Goal: Communication & Community: Answer question/provide support

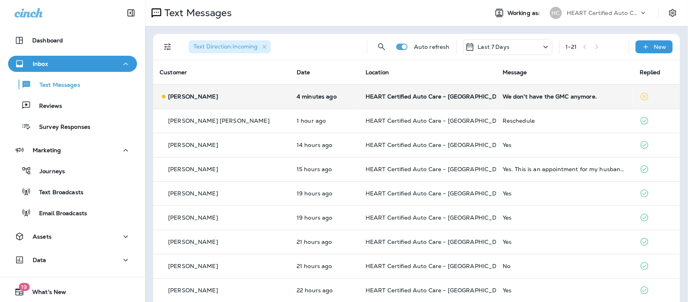
click at [510, 97] on div "We don't have the GMC anymore." at bounding box center [565, 96] width 124 height 6
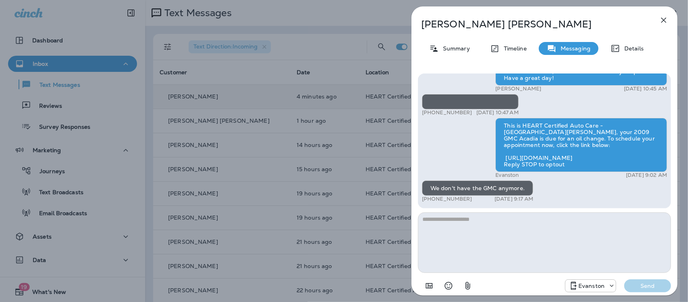
drag, startPoint x: 499, startPoint y: 234, endPoint x: 504, endPoint y: 222, distance: 13.0
click at [501, 231] on textarea at bounding box center [544, 242] width 253 height 60
type textarea "*"
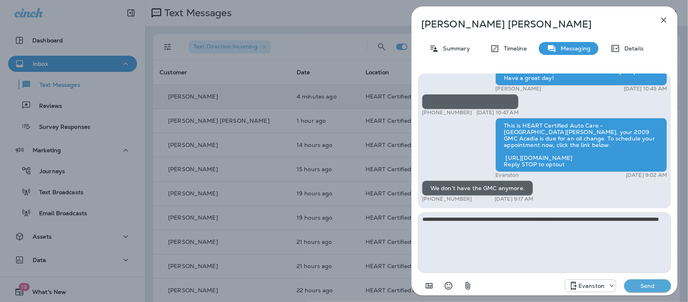
type textarea "**********"
click at [644, 287] on p "Send" at bounding box center [648, 285] width 34 height 7
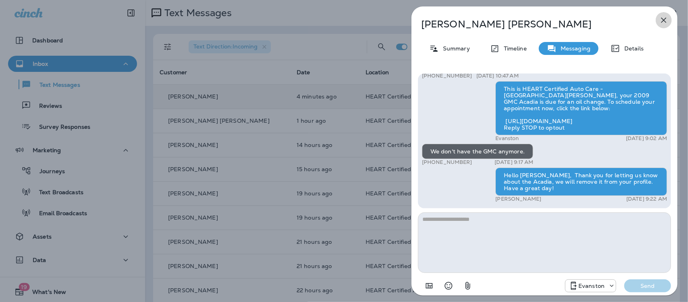
click at [666, 19] on icon "button" at bounding box center [664, 20] width 10 height 10
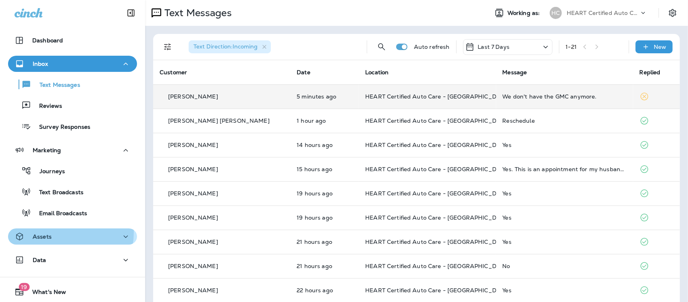
click at [61, 232] on div "Assets" at bounding box center [73, 236] width 116 height 10
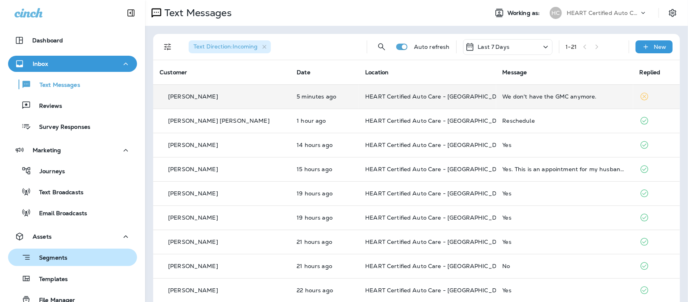
click at [54, 257] on p "Segments" at bounding box center [49, 258] width 36 height 8
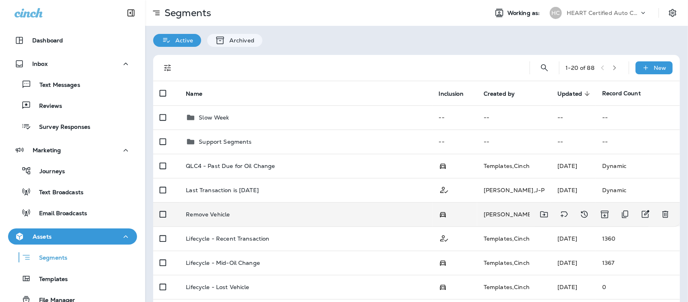
click at [218, 218] on td "Remove Vehicle" at bounding box center [305, 214] width 253 height 24
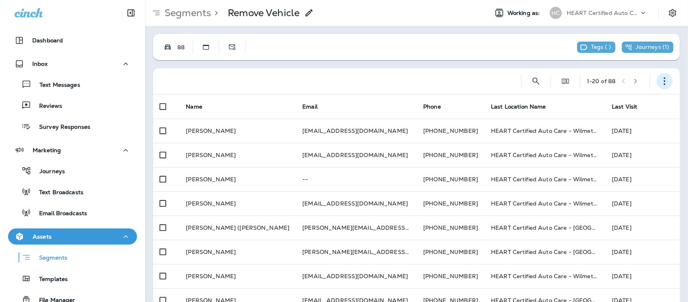
click at [660, 86] on button "button" at bounding box center [665, 81] width 16 height 16
click at [611, 101] on p "Edit Segment" at bounding box center [604, 102] width 42 height 6
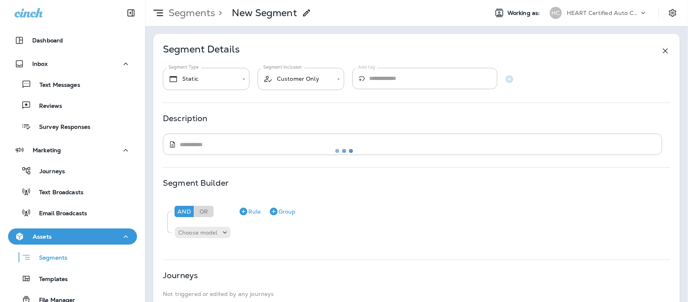
type input "**********"
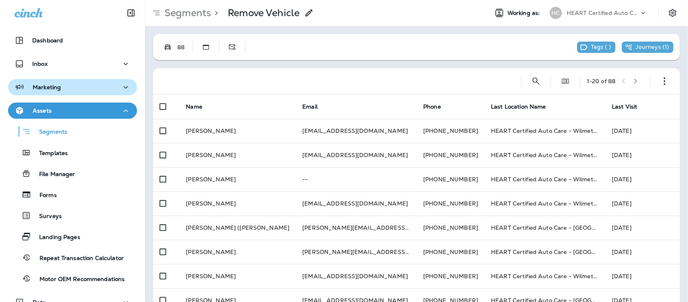
click at [47, 87] on p "Marketing" at bounding box center [47, 87] width 28 height 6
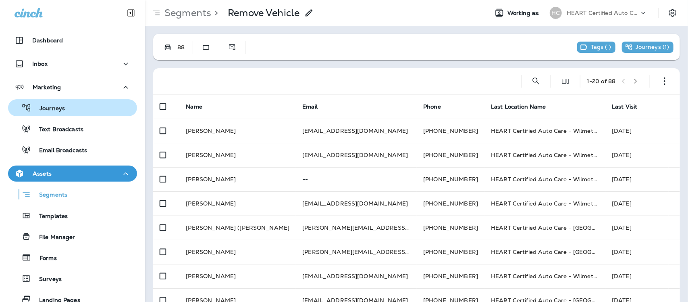
click at [46, 109] on p "Journeys" at bounding box center [47, 109] width 33 height 8
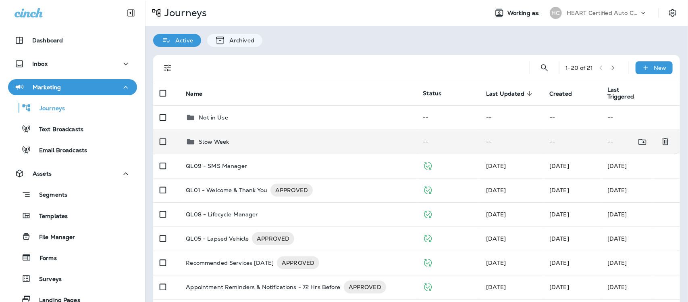
click at [212, 139] on p "Slow Week" at bounding box center [214, 141] width 30 height 6
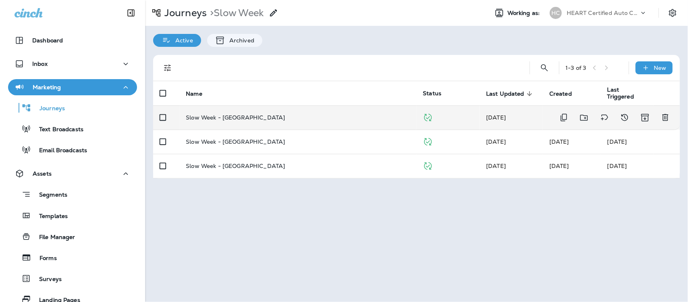
click at [235, 118] on p "Slow Week - Evanston" at bounding box center [235, 117] width 99 height 6
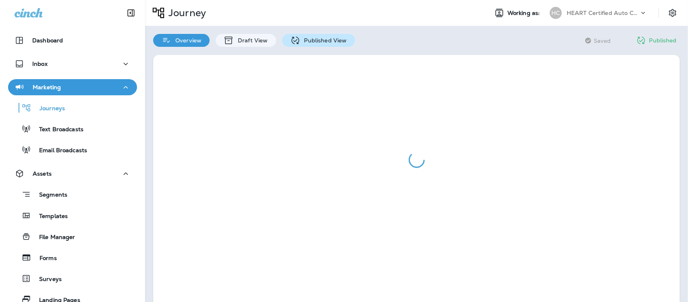
click at [315, 34] on div "Published View" at bounding box center [318, 40] width 73 height 13
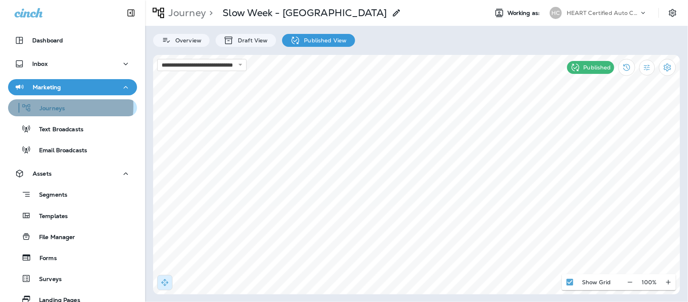
click at [44, 106] on p "Journeys" at bounding box center [47, 109] width 33 height 8
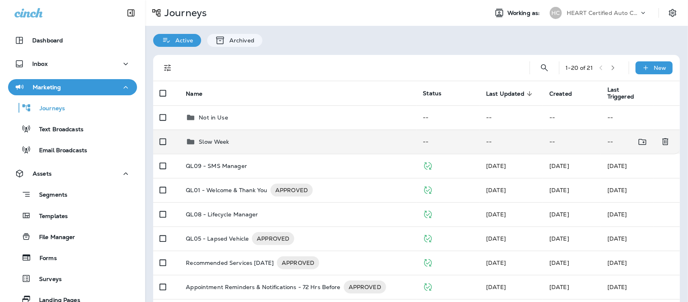
click at [208, 142] on p "Slow Week" at bounding box center [214, 141] width 30 height 6
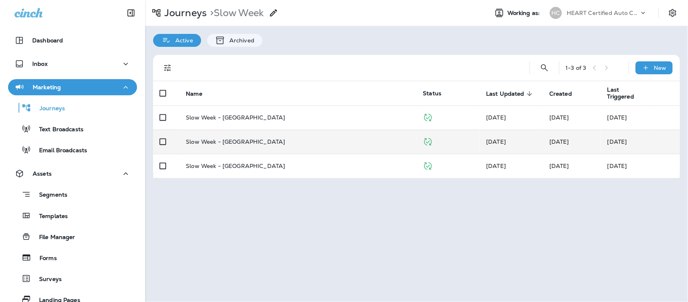
click at [238, 144] on p "Slow Week - Wilmette" at bounding box center [235, 141] width 99 height 6
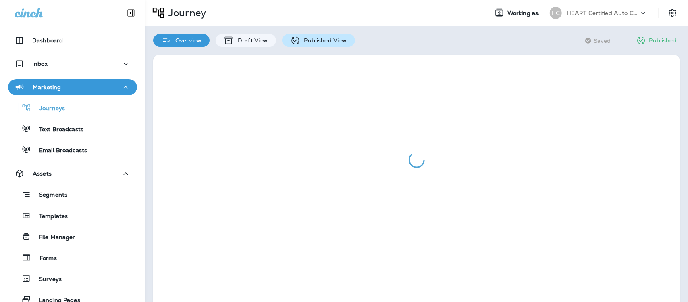
click at [329, 40] on p "Published View" at bounding box center [323, 40] width 47 height 6
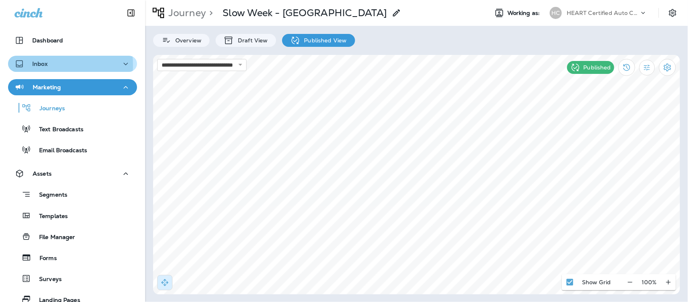
click at [41, 65] on p "Inbox" at bounding box center [39, 63] width 15 height 6
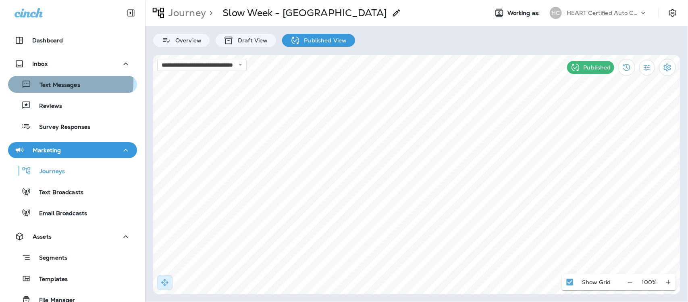
drag, startPoint x: 50, startPoint y: 81, endPoint x: 77, endPoint y: 84, distance: 27.2
click at [50, 82] on p "Text Messages" at bounding box center [55, 85] width 49 height 8
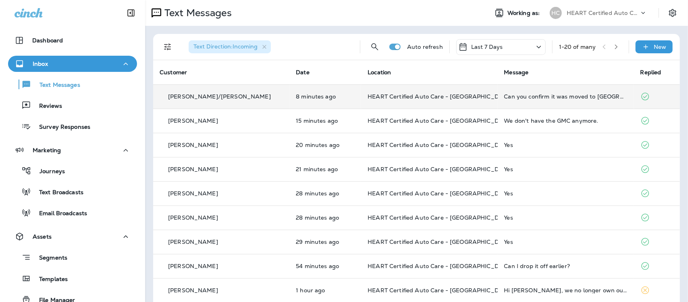
click at [529, 93] on div "Can you confirm it was moved to Wed" at bounding box center [565, 96] width 123 height 6
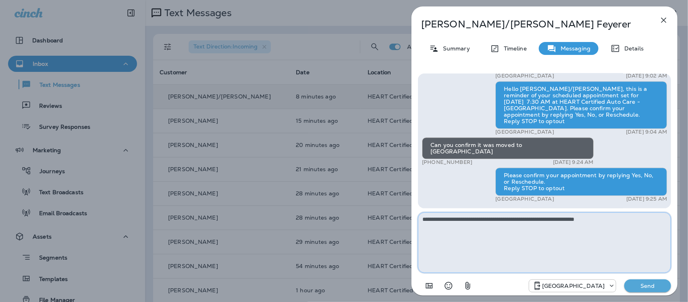
type textarea "**********"
click at [641, 281] on button "Send" at bounding box center [648, 285] width 47 height 13
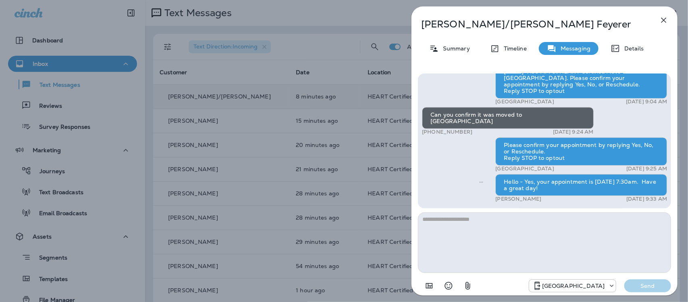
click at [664, 20] on icon "button" at bounding box center [664, 20] width 10 height 10
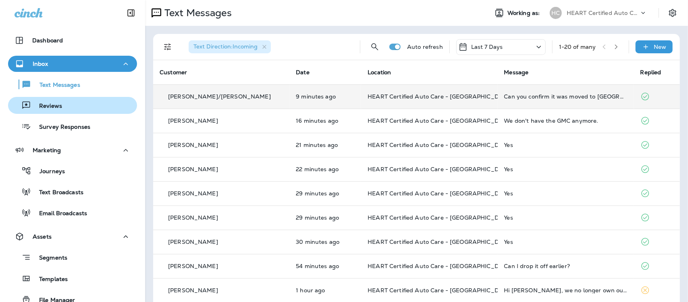
click at [52, 103] on p "Reviews" at bounding box center [46, 106] width 31 height 8
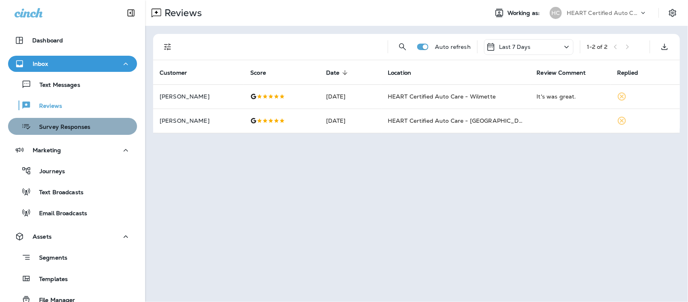
click at [79, 128] on p "Survey Responses" at bounding box center [60, 127] width 59 height 8
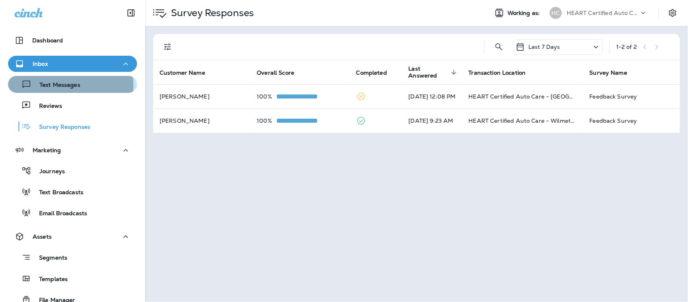
click at [63, 85] on p "Text Messages" at bounding box center [55, 85] width 49 height 8
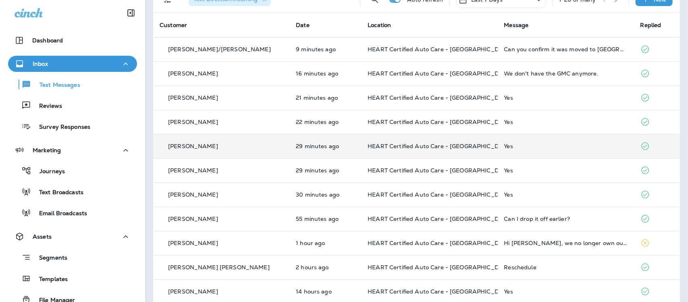
scroll to position [101, 0]
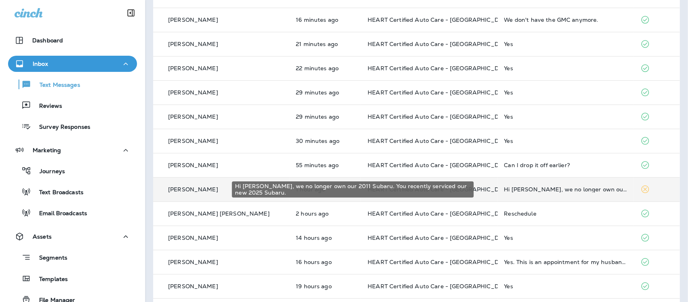
click at [527, 191] on div "Hi Kieesha, we no longer own our 2011 Subaru. You recently serviced our new 202…" at bounding box center [565, 189] width 123 height 6
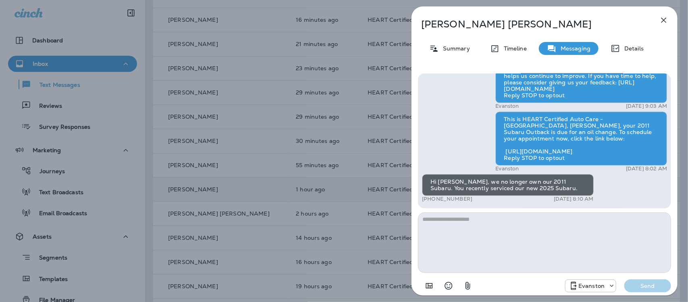
click at [481, 232] on textarea at bounding box center [544, 242] width 253 height 60
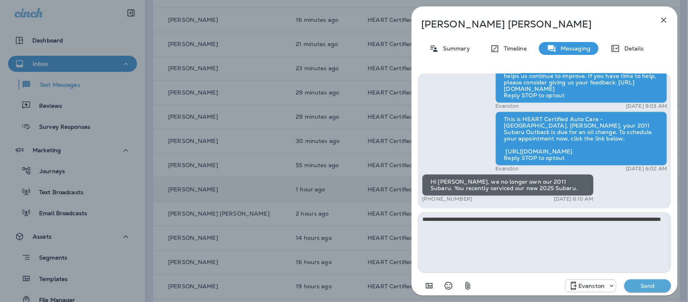
type textarea "**********"
click at [649, 283] on p "Send" at bounding box center [648, 285] width 34 height 7
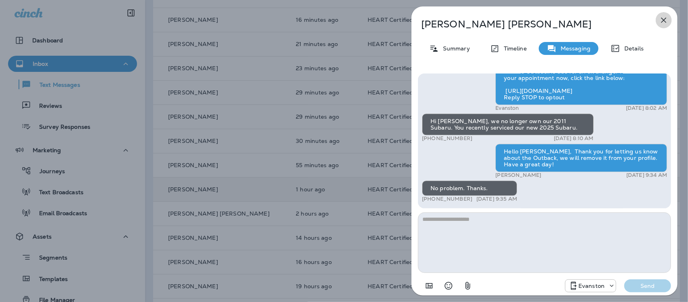
click at [664, 21] on icon "button" at bounding box center [664, 20] width 10 height 10
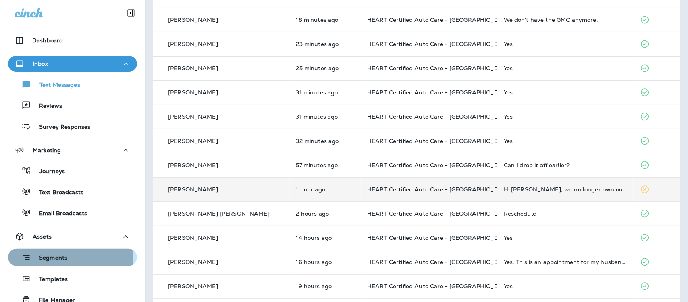
click at [58, 256] on p "Segments" at bounding box center [49, 258] width 36 height 8
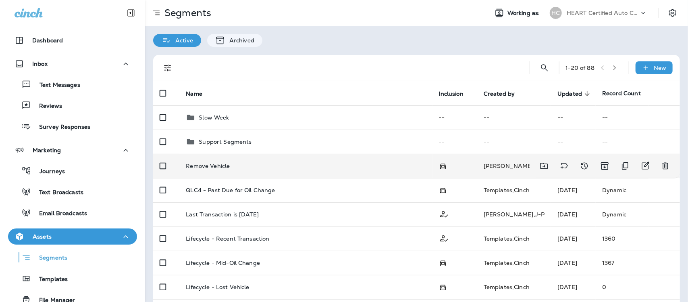
click at [217, 168] on p "Remove Vehicle" at bounding box center [208, 165] width 44 height 6
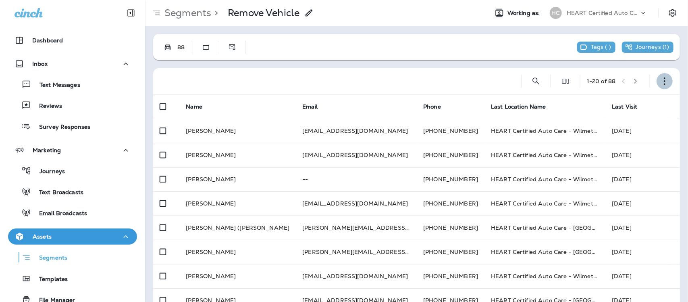
click at [661, 79] on icon "button" at bounding box center [665, 81] width 8 height 8
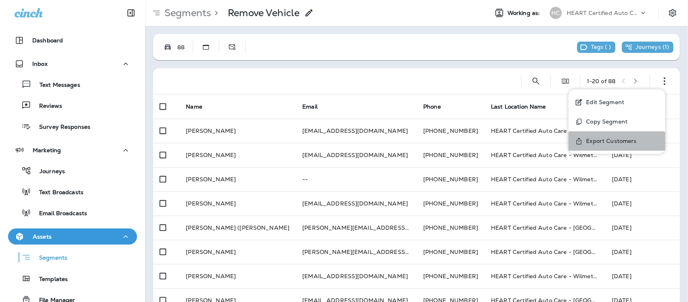
click at [610, 140] on p "Export Customers" at bounding box center [610, 140] width 54 height 6
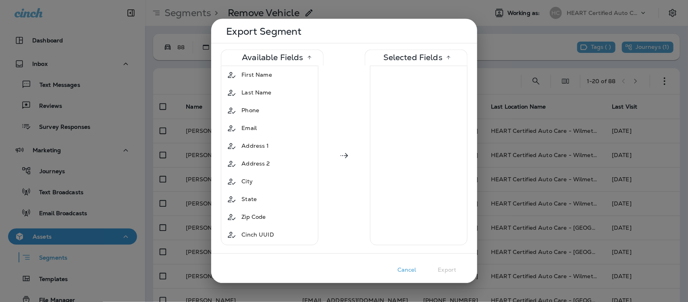
drag, startPoint x: 658, startPoint y: 163, endPoint x: 658, endPoint y: 103, distance: 60.5
click at [657, 162] on div at bounding box center [344, 151] width 688 height 302
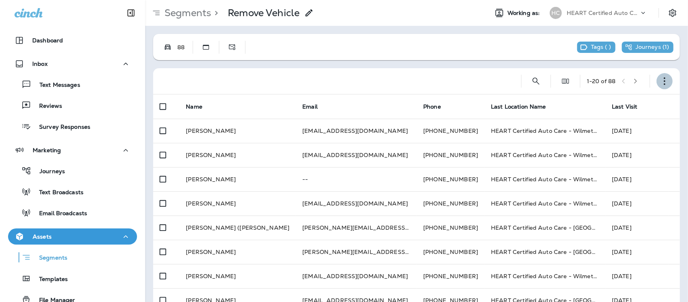
click at [661, 83] on icon "button" at bounding box center [665, 81] width 8 height 8
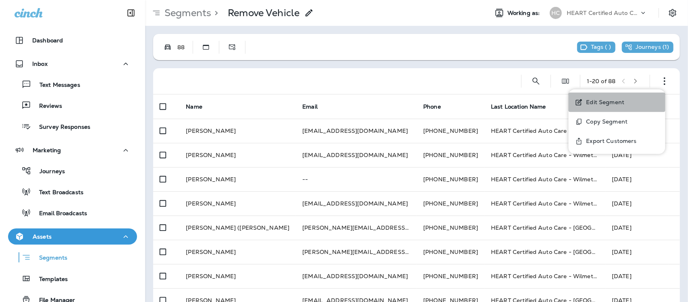
click at [624, 98] on button "Edit Segment" at bounding box center [617, 101] width 97 height 19
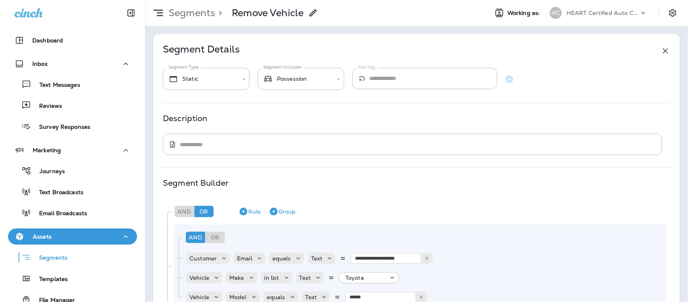
type input "**********"
paste input "****"
type input "**********"
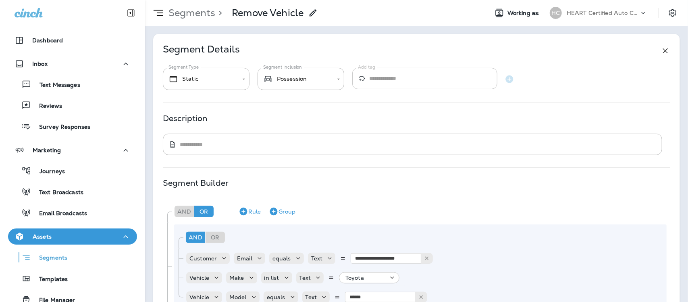
type input "**********"
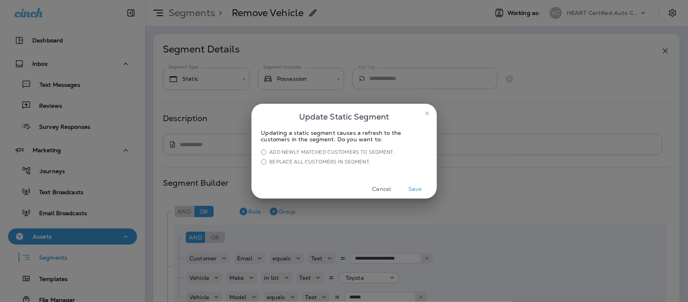
click at [418, 187] on button "Save" at bounding box center [415, 189] width 30 height 12
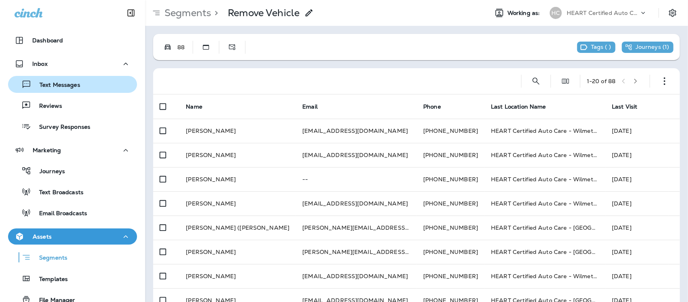
click at [54, 83] on p "Text Messages" at bounding box center [55, 85] width 49 height 8
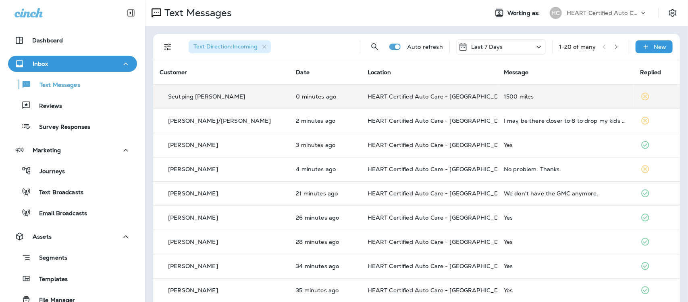
click at [504, 97] on div "1500 miles" at bounding box center [565, 96] width 123 height 6
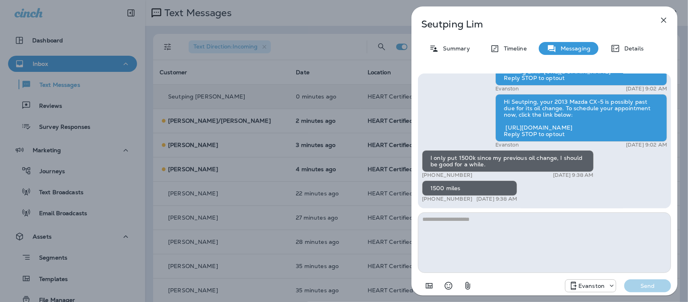
click at [662, 18] on icon "button" at bounding box center [664, 20] width 10 height 10
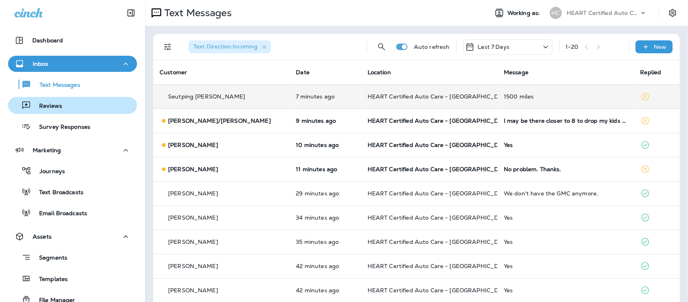
click at [48, 104] on p "Reviews" at bounding box center [46, 106] width 31 height 8
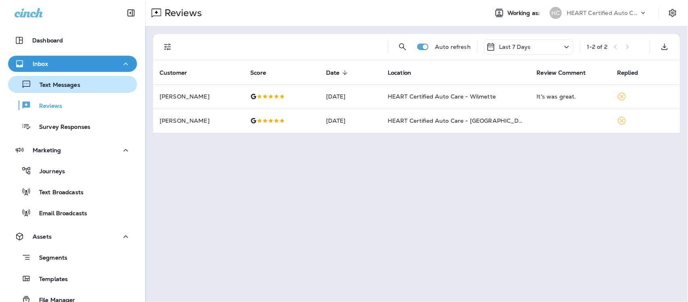
click at [47, 87] on p "Text Messages" at bounding box center [55, 85] width 49 height 8
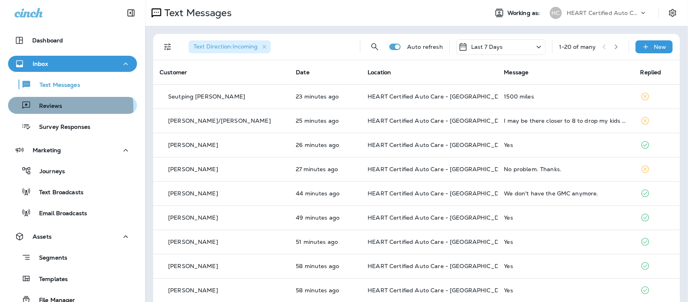
click at [59, 108] on p "Reviews" at bounding box center [46, 106] width 31 height 8
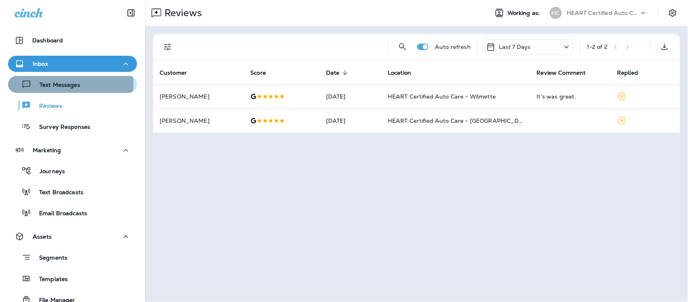
click at [62, 83] on p "Text Messages" at bounding box center [55, 85] width 49 height 8
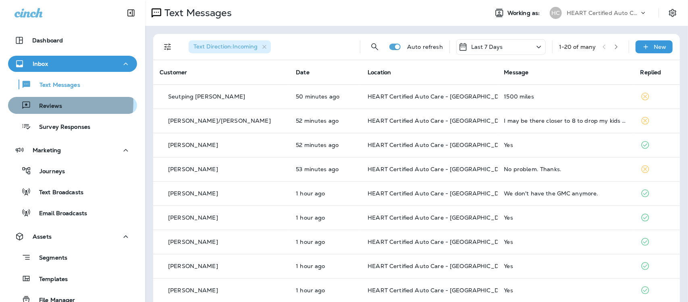
click at [51, 103] on p "Reviews" at bounding box center [46, 106] width 31 height 8
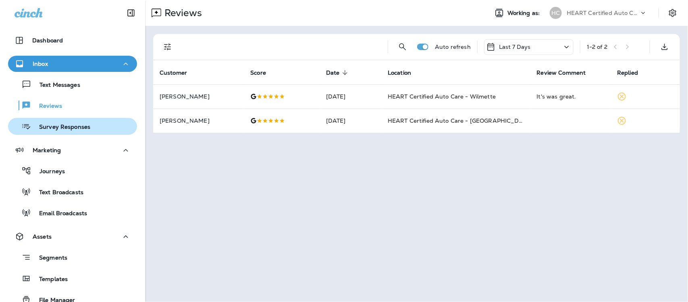
click at [57, 126] on p "Survey Responses" at bounding box center [60, 127] width 59 height 8
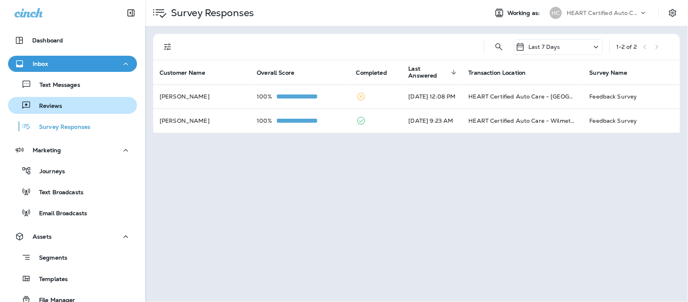
click at [51, 107] on p "Reviews" at bounding box center [46, 106] width 31 height 8
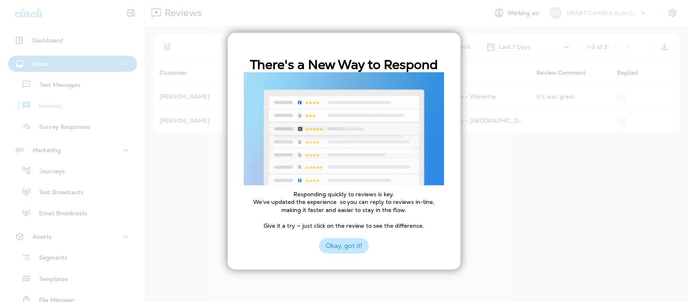
click at [350, 248] on button "Okay, got it!" at bounding box center [344, 245] width 50 height 15
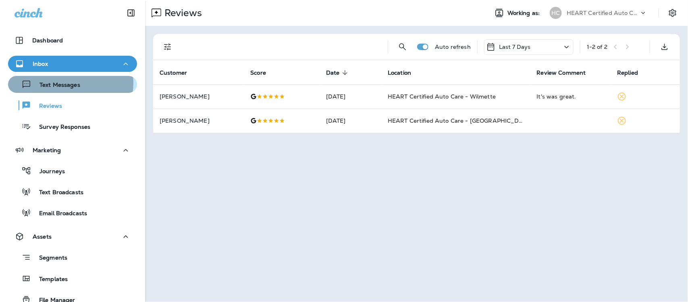
click at [69, 83] on p "Text Messages" at bounding box center [55, 85] width 49 height 8
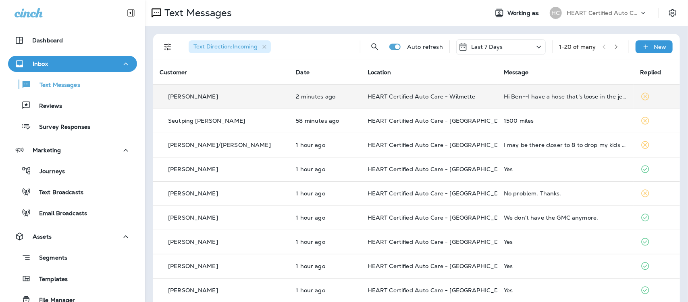
click at [538, 101] on td "Hi Ben--I have a hose that's loose in the jeep. Can I bring it by sometime this…" at bounding box center [566, 96] width 136 height 24
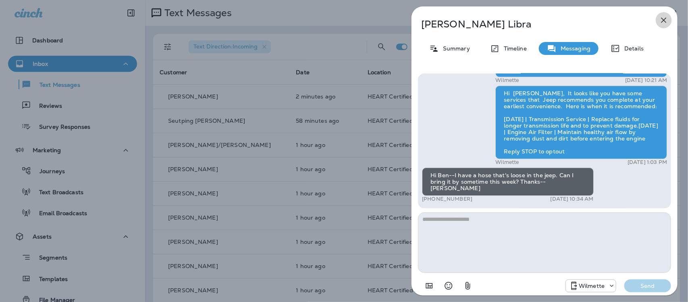
click at [665, 20] on icon "button" at bounding box center [664, 20] width 10 height 10
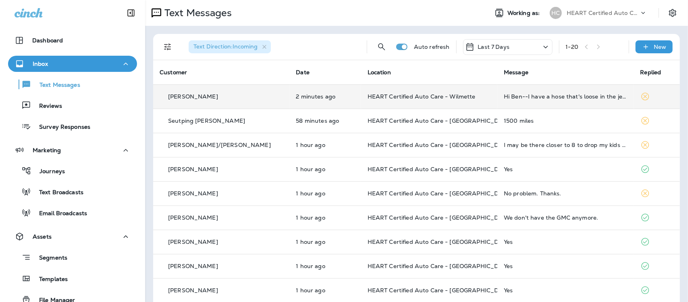
click at [555, 100] on td "Hi Ben--I have a hose that's loose in the jeep. Can I bring it by sometime this…" at bounding box center [566, 96] width 136 height 24
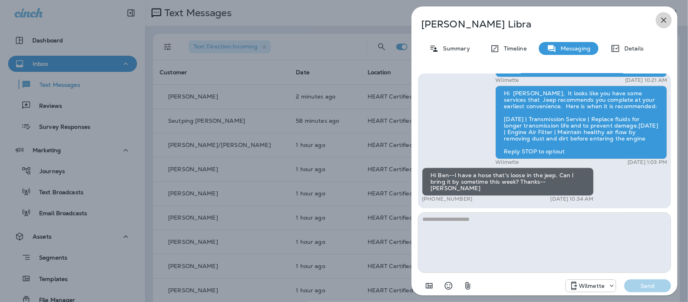
click at [666, 20] on icon "button" at bounding box center [664, 20] width 10 height 10
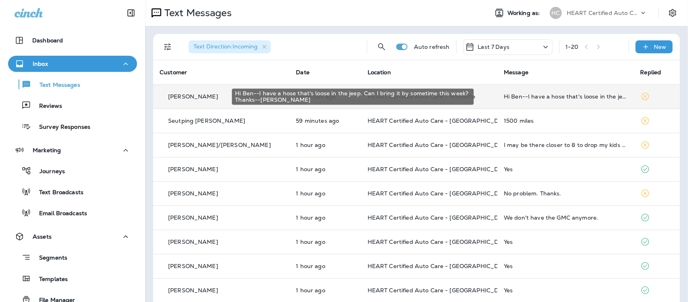
click at [522, 98] on div "Hi Ben--I have a hose that's loose in the jeep. Can I bring it by sometime this…" at bounding box center [565, 96] width 123 height 6
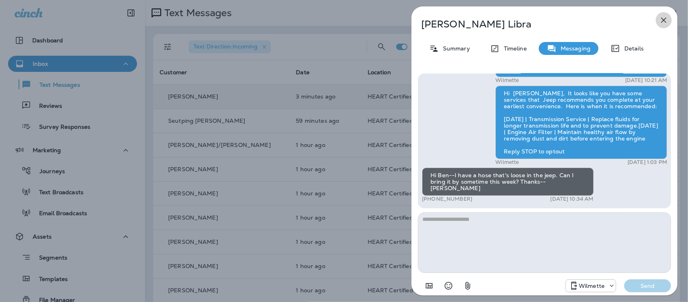
click at [664, 19] on icon "button" at bounding box center [664, 20] width 10 height 10
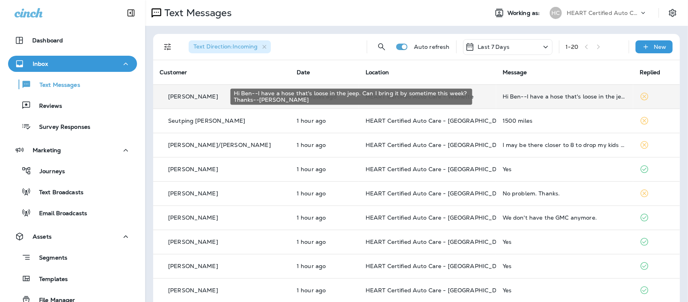
click at [529, 97] on div "Hi Ben--I have a hose that's loose in the jeep. Can I bring it by sometime this…" at bounding box center [565, 96] width 124 height 6
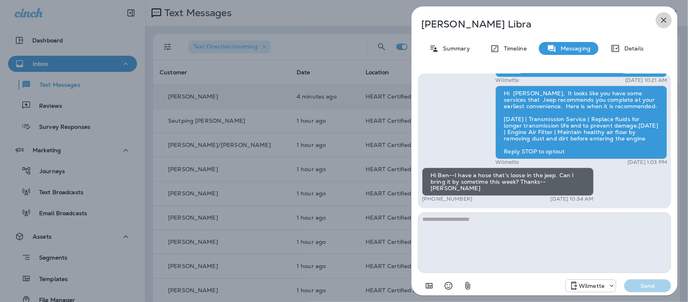
click at [663, 19] on icon "button" at bounding box center [664, 20] width 5 height 5
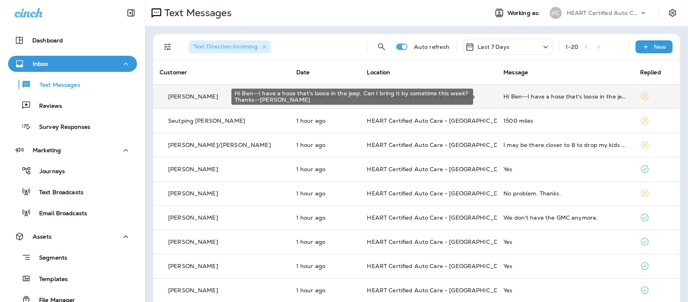
click at [564, 96] on div "Hi Ben--I have a hose that's loose in the jeep. Can I bring it by sometime this…" at bounding box center [566, 96] width 124 height 6
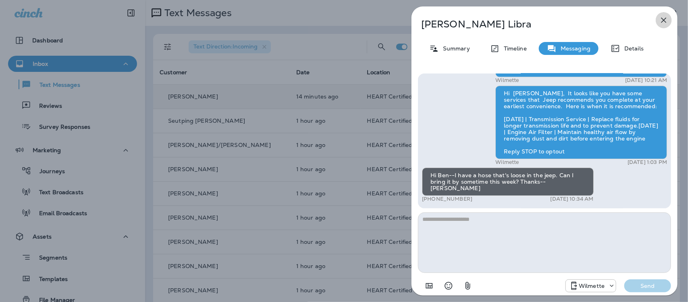
click at [665, 21] on icon "button" at bounding box center [664, 20] width 10 height 10
